Goal: Information Seeking & Learning: Check status

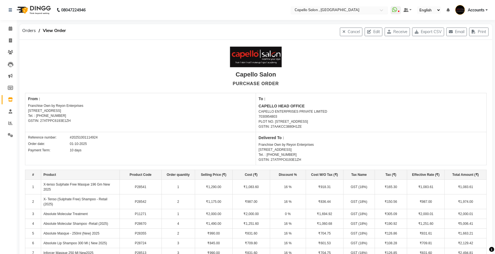
click at [340, 9] on input "text" at bounding box center [333, 11] width 81 height 6
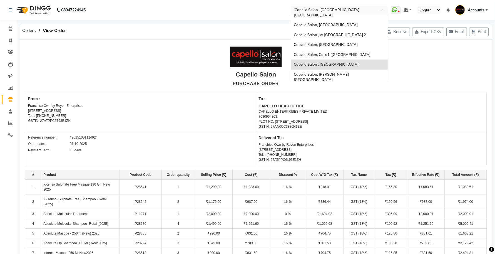
scroll to position [39, 0]
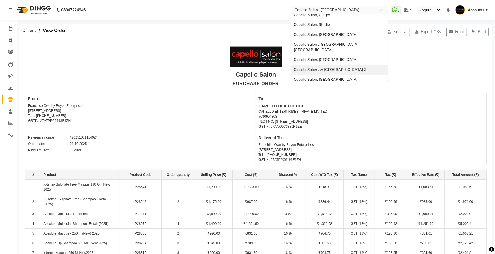
click at [331, 67] on span "Capello Salon , Vr Nagpur 2" at bounding box center [330, 69] width 72 height 4
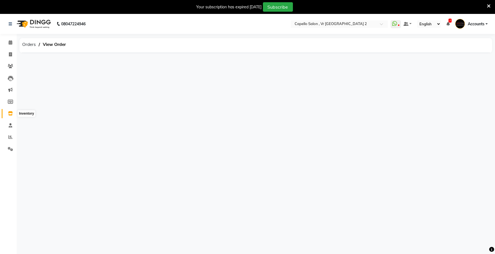
drag, startPoint x: 9, startPoint y: 114, endPoint x: 20, endPoint y: 110, distance: 11.9
click at [9, 114] on icon at bounding box center [10, 113] width 5 height 4
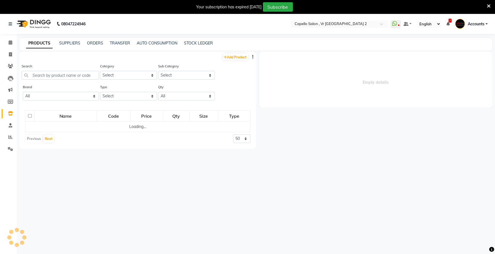
select select
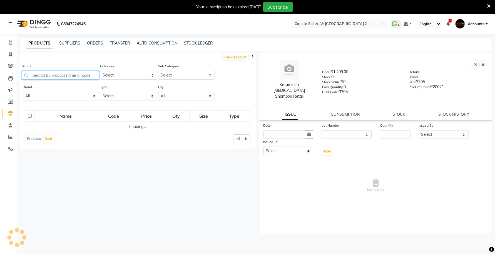
click at [82, 75] on input "text" at bounding box center [60, 75] width 77 height 9
type input "V"
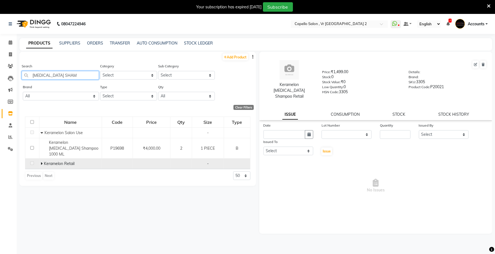
type input "BOTOX SHAM"
click at [41, 161] on icon at bounding box center [42, 163] width 2 height 4
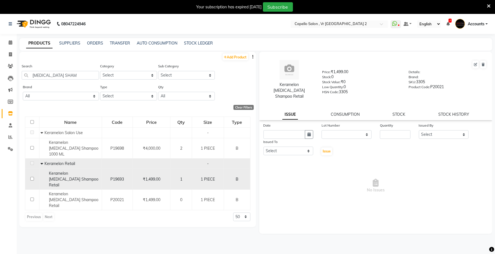
click at [67, 171] on span "Keramelon Botox Shampoo Retail" at bounding box center [73, 179] width 49 height 17
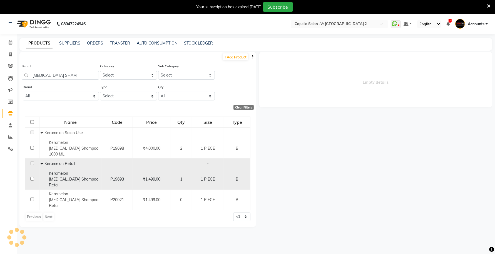
select select
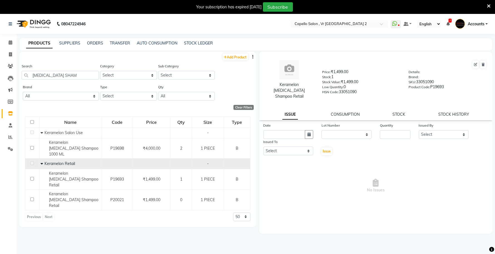
click at [454, 111] on div "STOCK HISTORY" at bounding box center [453, 114] width 31 height 6
click at [454, 112] on link "STOCK HISTORY" at bounding box center [453, 114] width 31 height 5
select select "all"
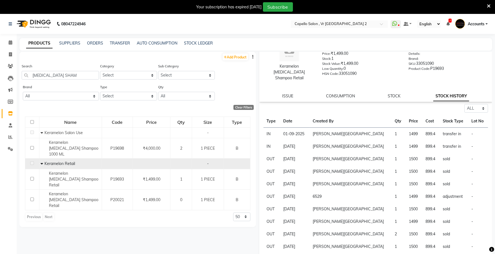
click at [488, 4] on icon at bounding box center [489, 6] width 4 height 5
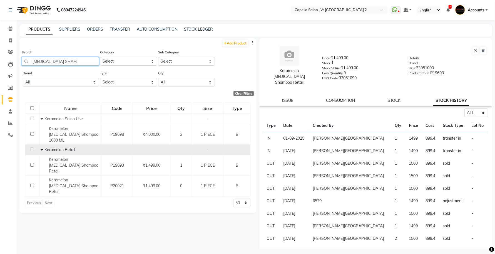
click at [65, 62] on input "BOTOX SHAM" at bounding box center [60, 61] width 77 height 9
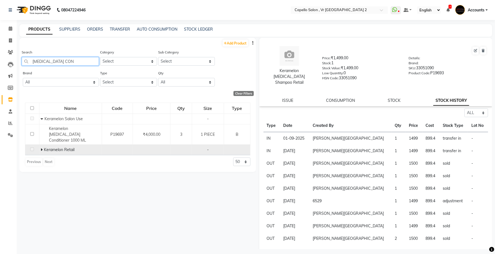
type input "BOTOX CON"
click at [39, 144] on td "Keramelon Retail" at bounding box center [70, 149] width 62 height 11
click at [42, 147] on icon at bounding box center [42, 149] width 2 height 4
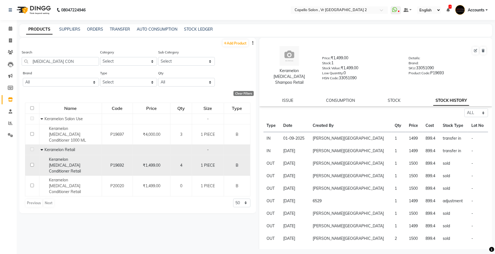
click at [65, 156] on div "Keramelon Botox Conditioner Retail" at bounding box center [70, 164] width 59 height 17
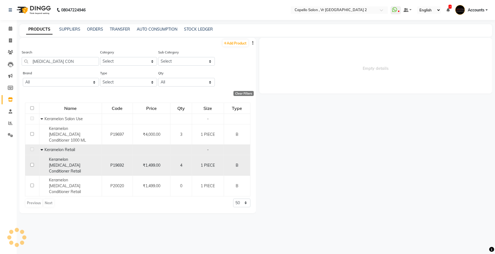
select select "all"
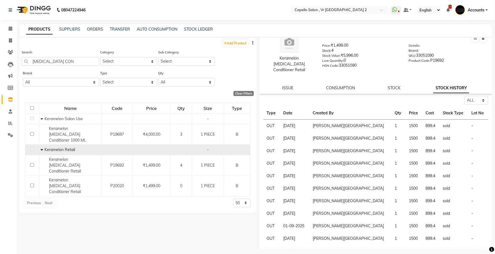
scroll to position [18, 0]
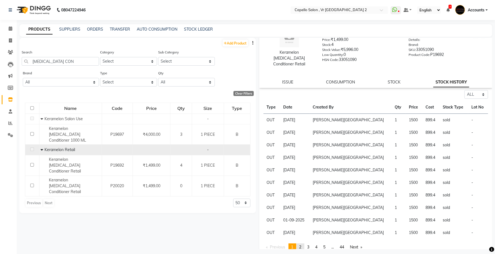
click at [301, 244] on span "2" at bounding box center [300, 246] width 2 height 5
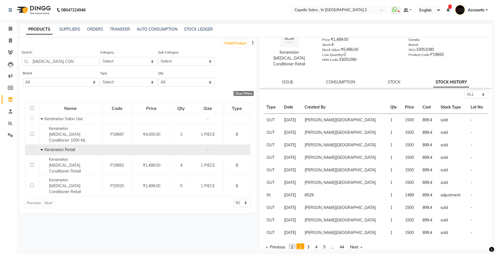
click at [293, 244] on span "1" at bounding box center [292, 246] width 2 height 5
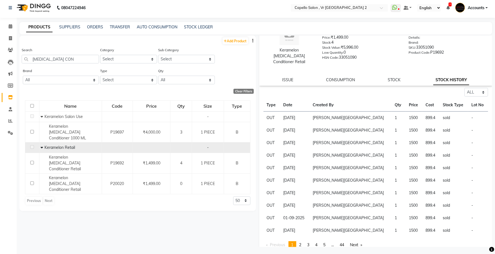
scroll to position [3, 0]
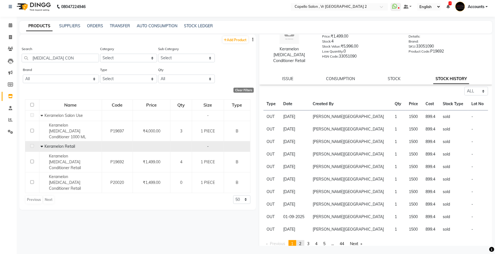
click at [300, 241] on span "2" at bounding box center [300, 243] width 2 height 5
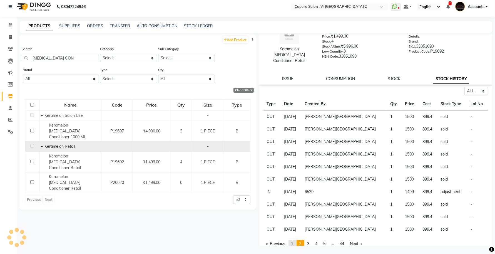
click at [293, 241] on span "1" at bounding box center [292, 243] width 2 height 5
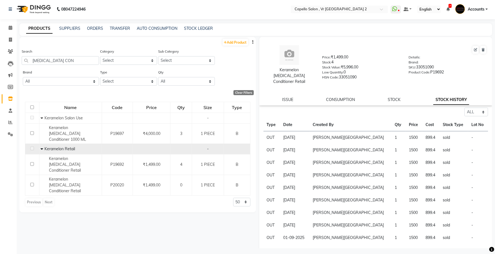
scroll to position [0, 0]
click at [11, 97] on icon at bounding box center [10, 99] width 5 height 4
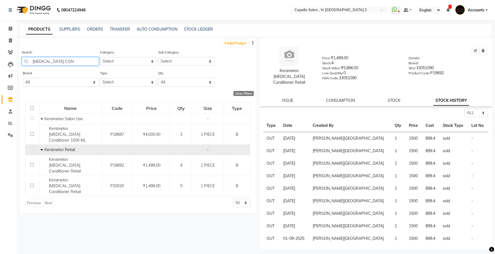
drag, startPoint x: 65, startPoint y: 60, endPoint x: 0, endPoint y: 62, distance: 65.3
click at [0, 62] on app-home "08047224946 Select Location × Capello Salon , Vr Nagpur 2 WhatsApp Status ✕ Sta…" at bounding box center [247, 128] width 495 height 257
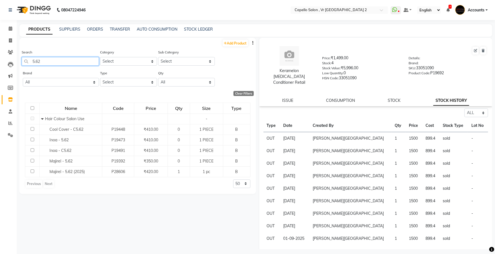
type input "5.62"
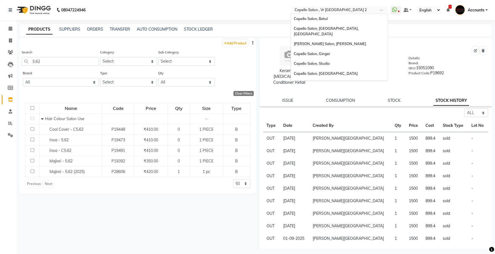
click at [331, 9] on input "text" at bounding box center [333, 11] width 81 height 6
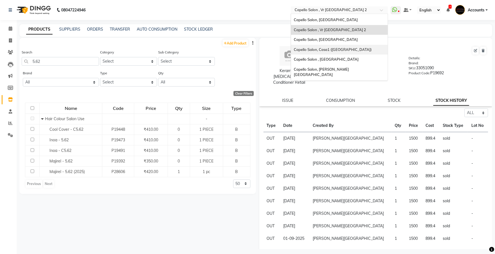
click at [336, 47] on span "Capello Salon, Casa1 ([GEOGRAPHIC_DATA])" at bounding box center [333, 49] width 78 height 4
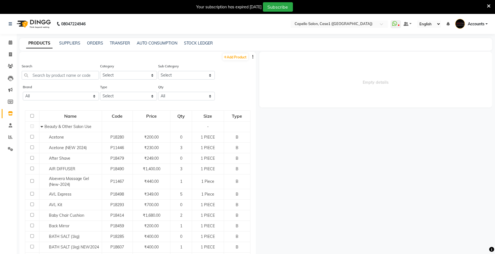
click at [488, 4] on icon at bounding box center [489, 6] width 4 height 5
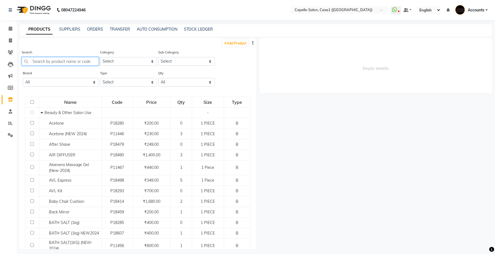
click at [71, 60] on input "text" at bounding box center [60, 61] width 77 height 9
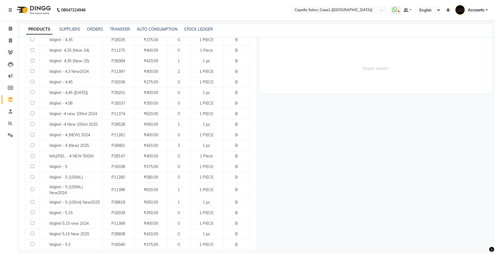
scroll to position [312, 0]
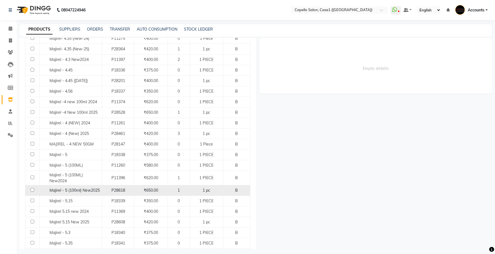
type input "MAJIREL"
click at [66, 192] on span "Majirel - 5 (100ml) New2025" at bounding box center [74, 189] width 50 height 5
select select
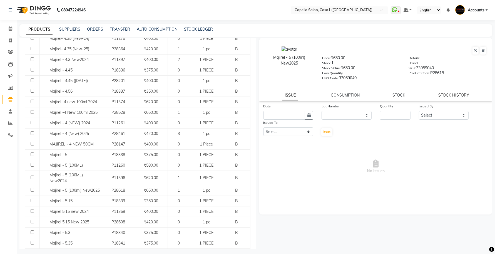
click at [454, 93] on link "STOCK HISTORY" at bounding box center [453, 94] width 31 height 5
select select "all"
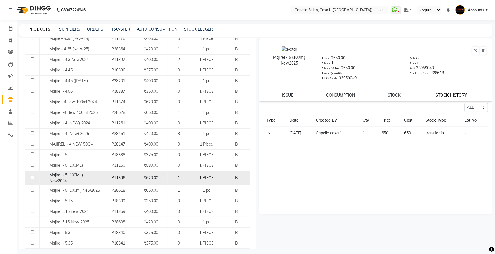
click at [62, 177] on span "Majirel - 5 (100ML) New2024" at bounding box center [65, 177] width 33 height 11
select select "all"
